Goal: Task Accomplishment & Management: Use online tool/utility

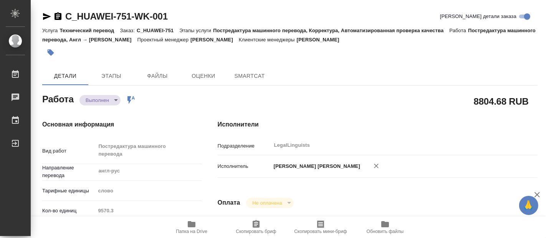
type textarea "x"
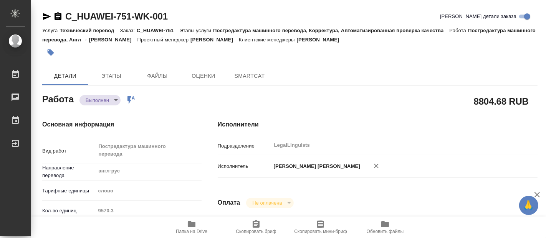
type textarea "x"
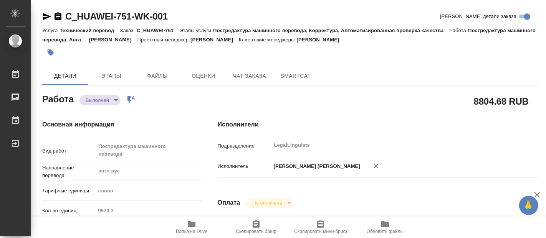
type textarea "x"
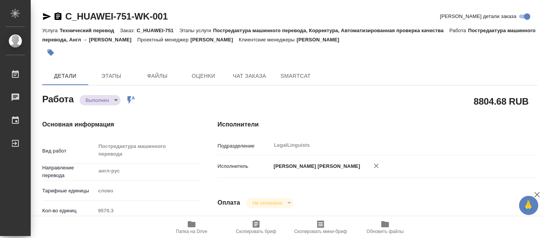
type textarea "x"
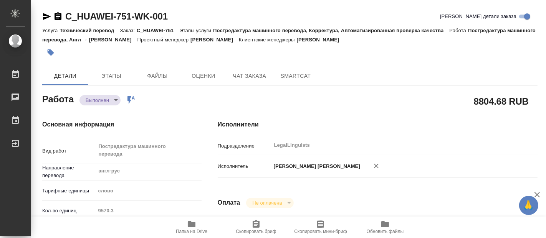
scroll to position [85, 0]
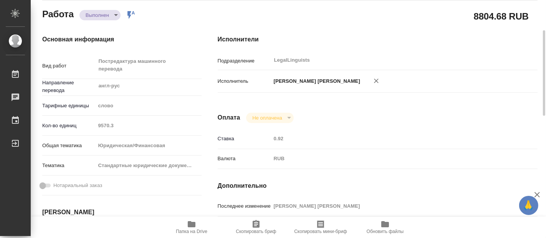
click at [188, 227] on icon "button" at bounding box center [192, 224] width 8 height 6
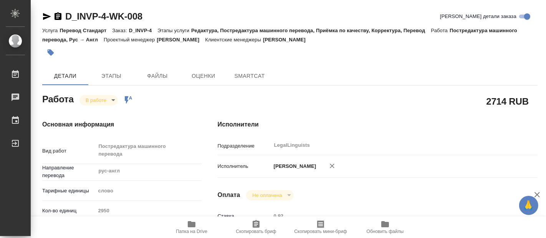
type textarea "x"
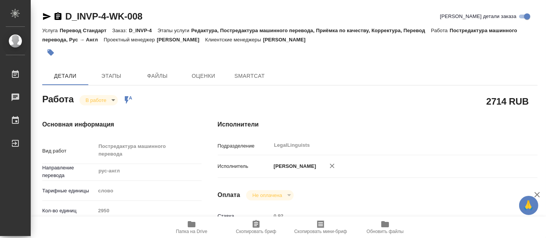
type textarea "x"
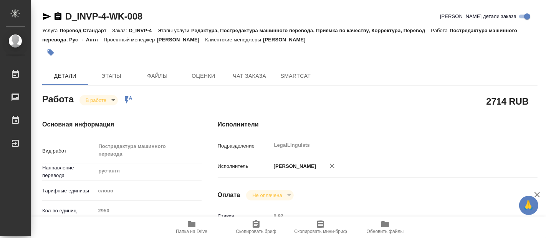
type textarea "x"
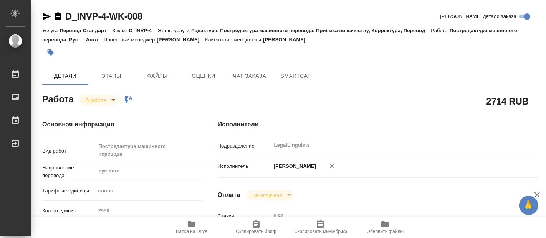
type textarea "x"
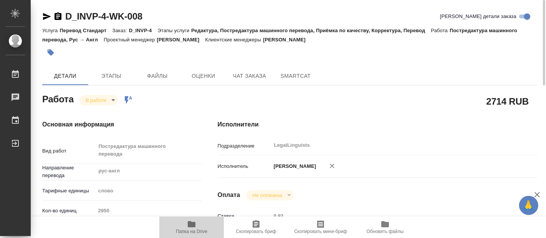
click at [203, 226] on span "Папка на Drive" at bounding box center [191, 227] width 55 height 15
